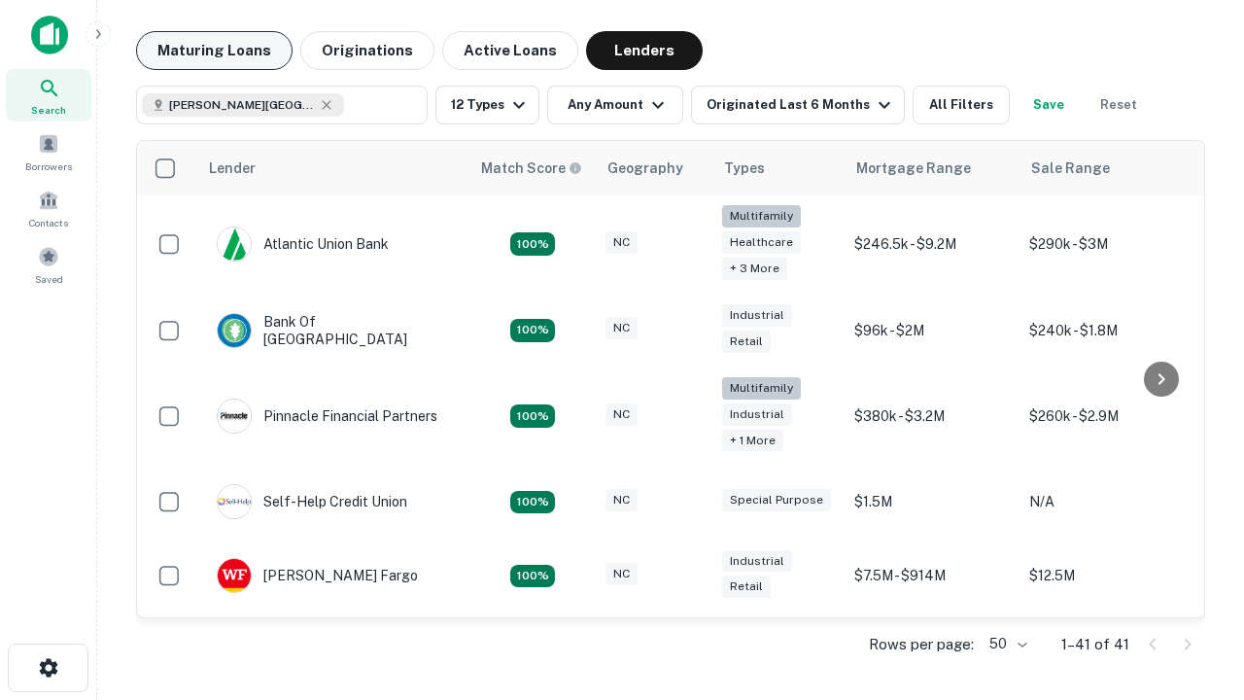
click at [214, 51] on button "Maturing Loans" at bounding box center [214, 50] width 156 height 39
